Goal: Information Seeking & Learning: Learn about a topic

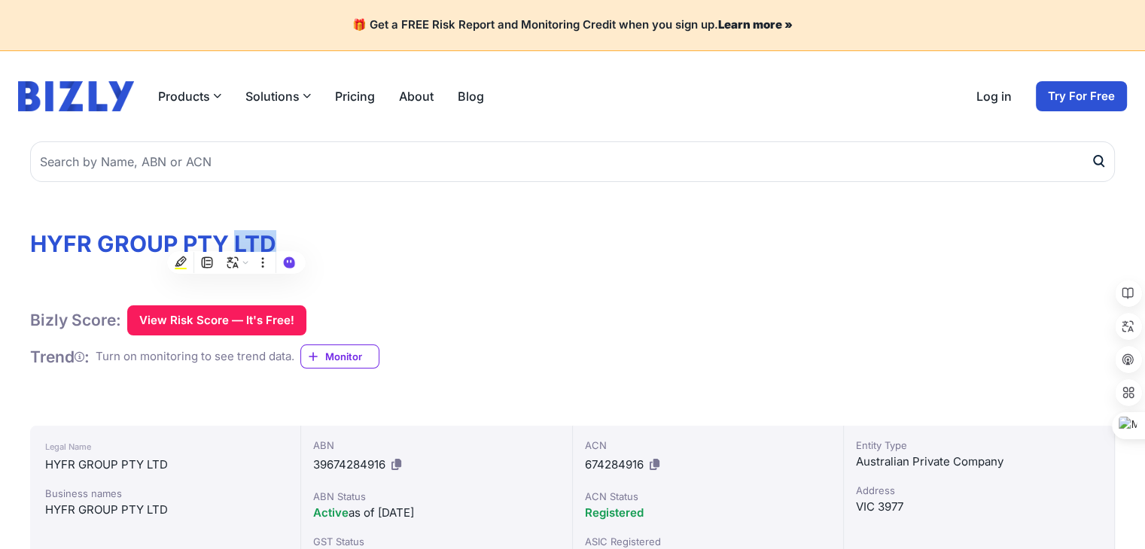
click at [330, 248] on h1 "HYFR GROUP PTY LTD" at bounding box center [572, 243] width 1085 height 27
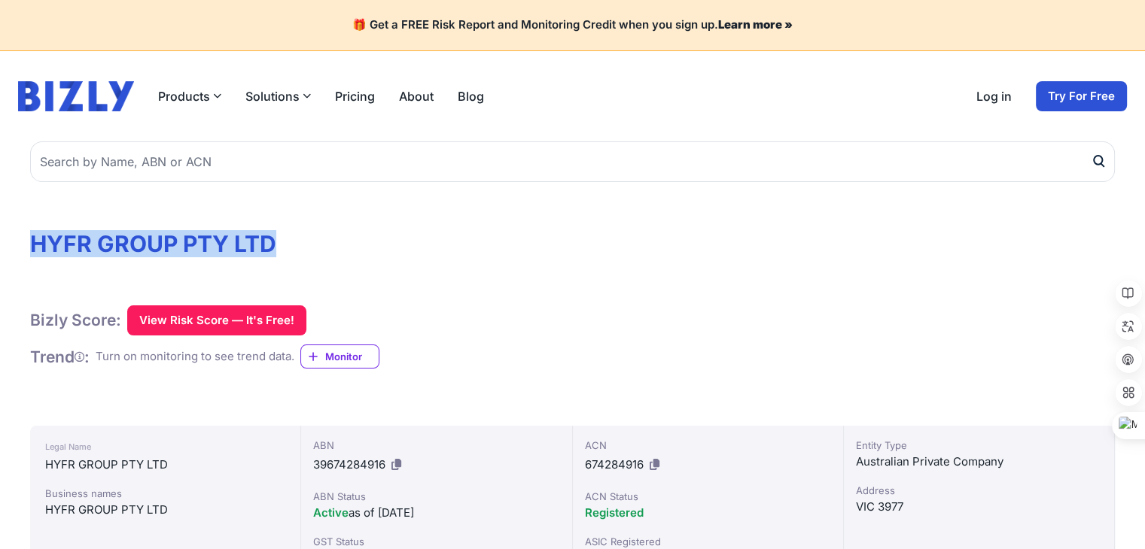
drag, startPoint x: 291, startPoint y: 244, endPoint x: 18, endPoint y: 243, distance: 272.5
copy h1 "HYFR GROUP PTY LTD"
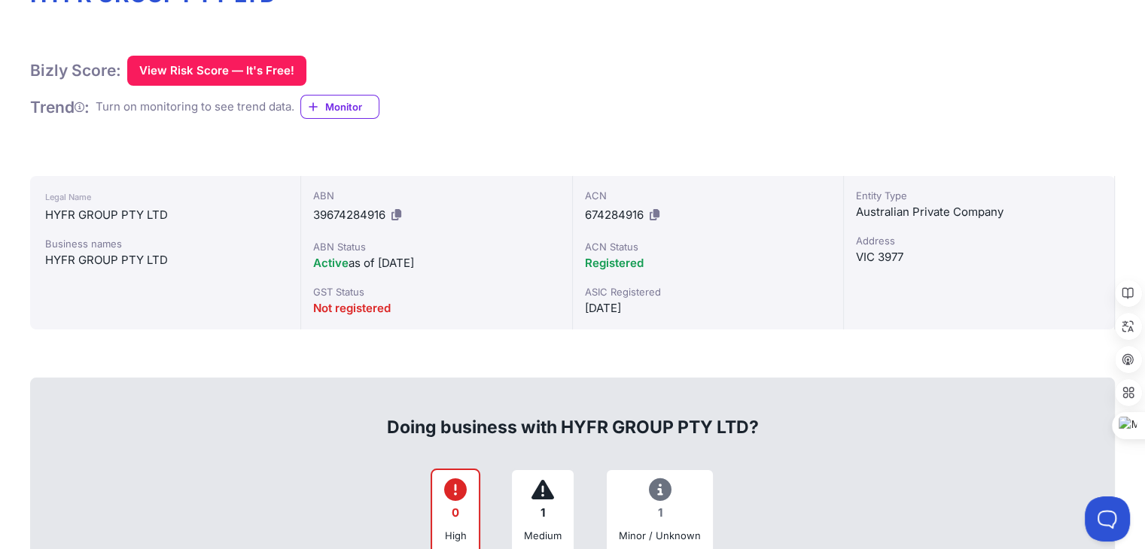
scroll to position [301, 0]
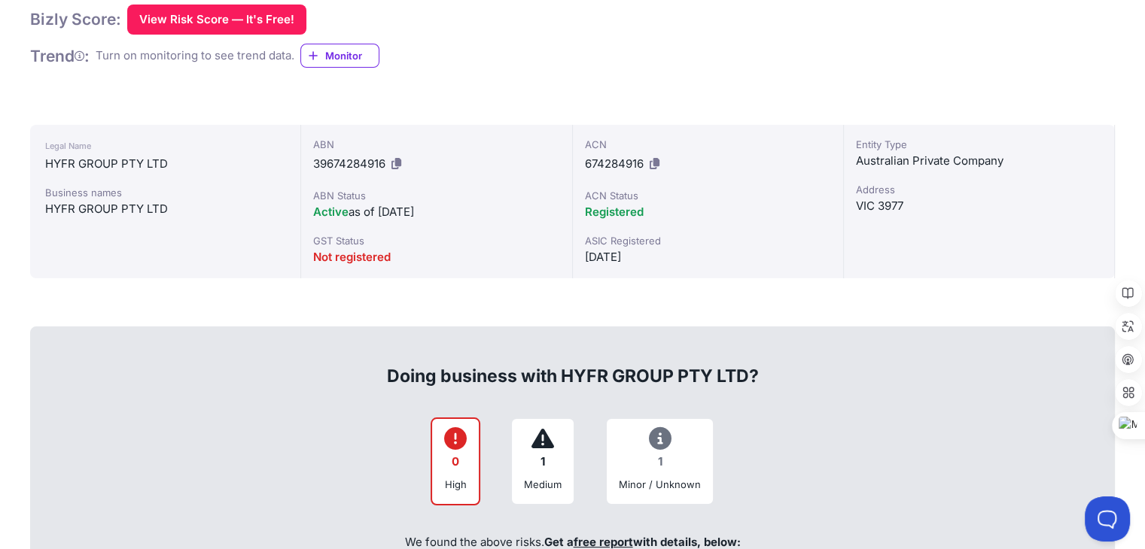
click at [896, 361] on div "Doing business with HYFR GROUP PTY LTD?" at bounding box center [572, 364] width 1051 height 48
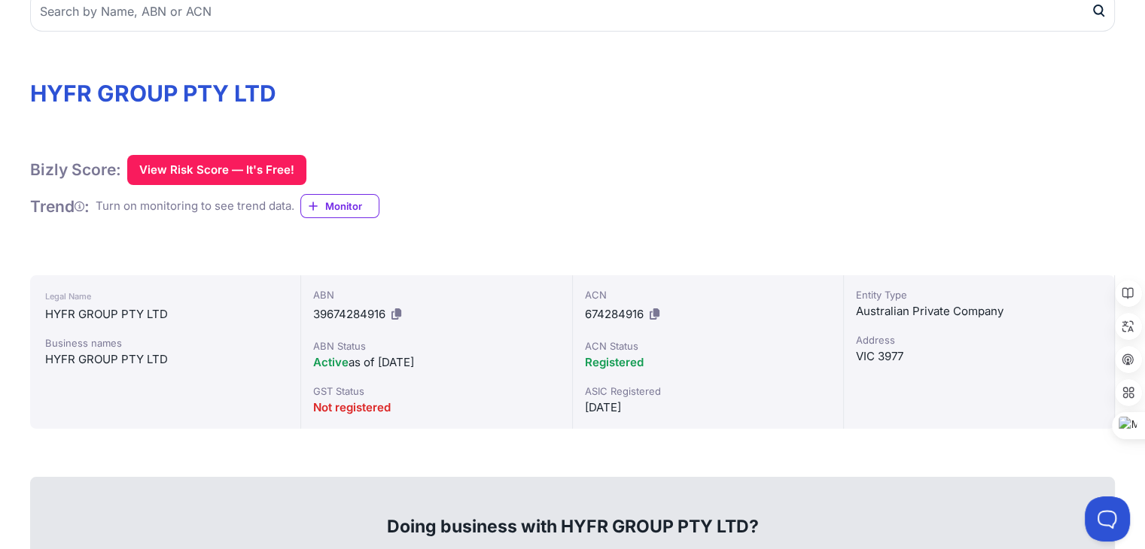
scroll to position [0, 0]
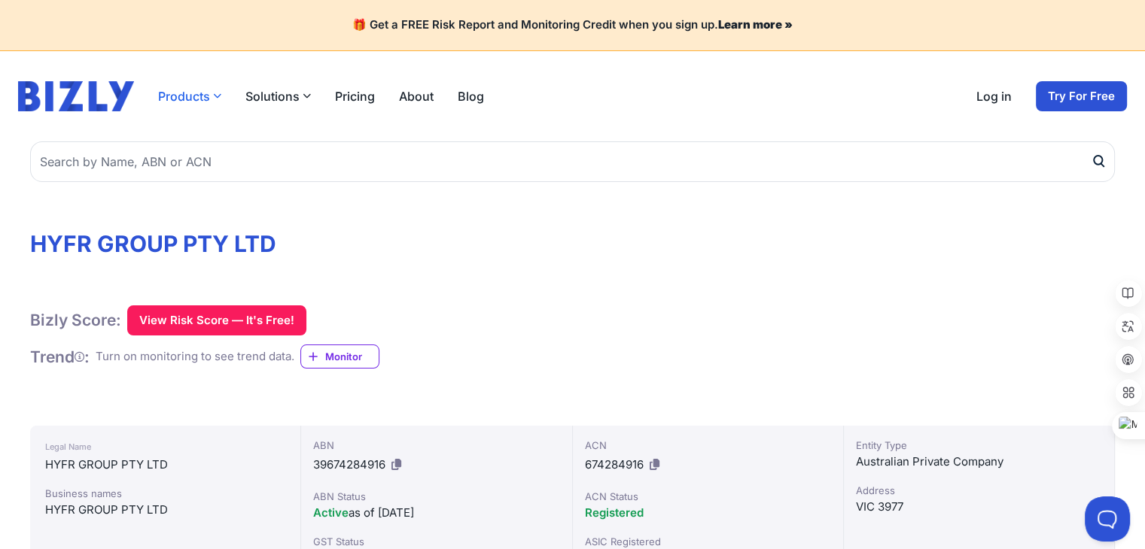
click at [216, 93] on icon "button" at bounding box center [217, 96] width 8 height 8
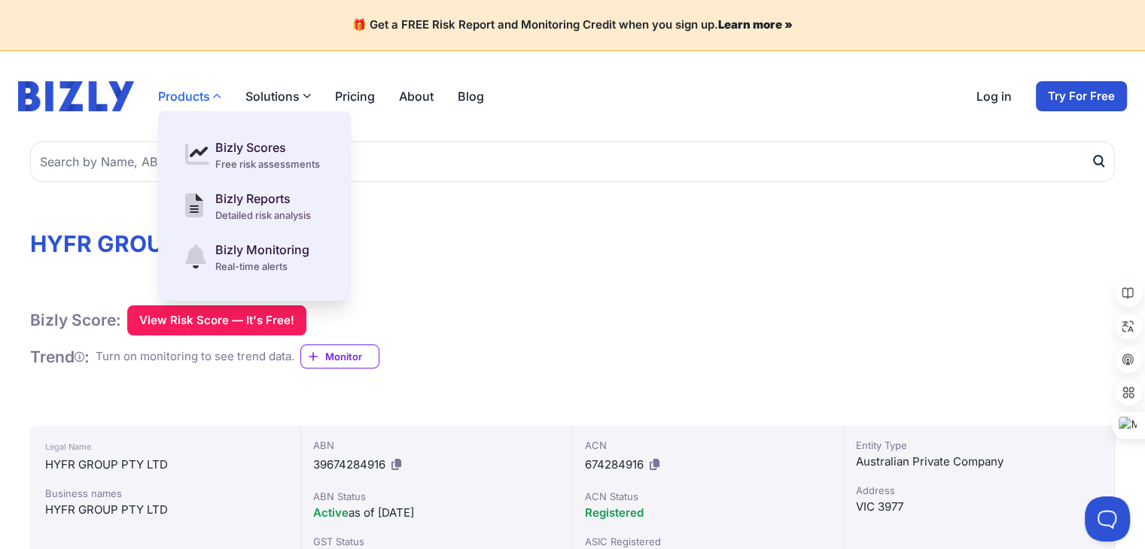
click at [194, 99] on button "Products" at bounding box center [189, 96] width 63 height 18
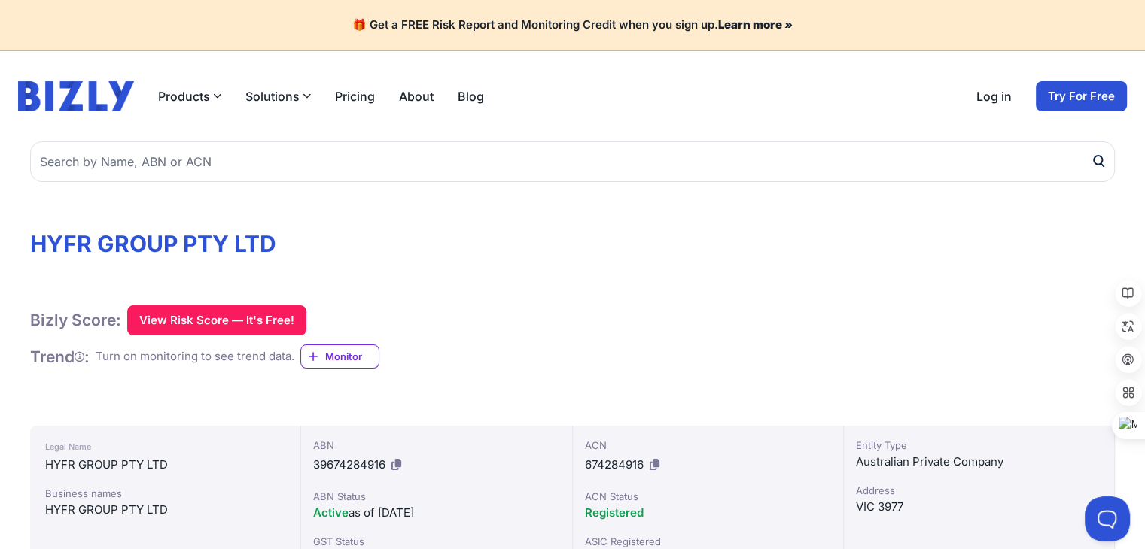
click at [884, 239] on h1 "HYFR GROUP PTY LTD" at bounding box center [572, 243] width 1085 height 27
